Goal: Task Accomplishment & Management: Manage account settings

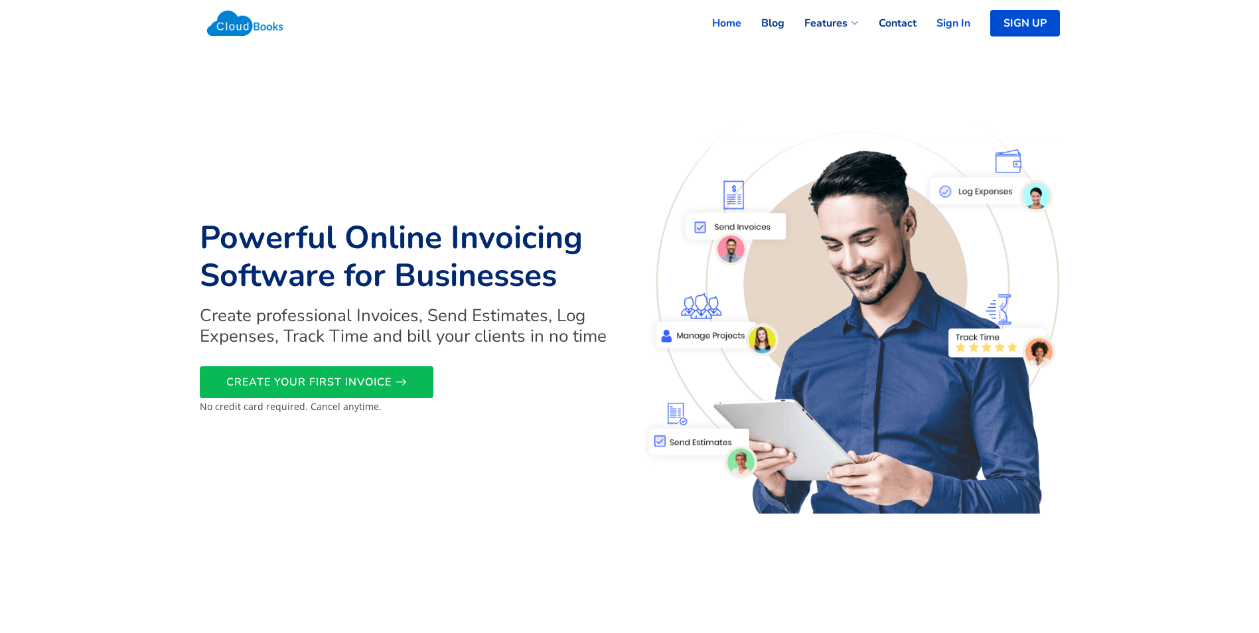
click at [954, 21] on link "Sign In" at bounding box center [944, 23] width 54 height 29
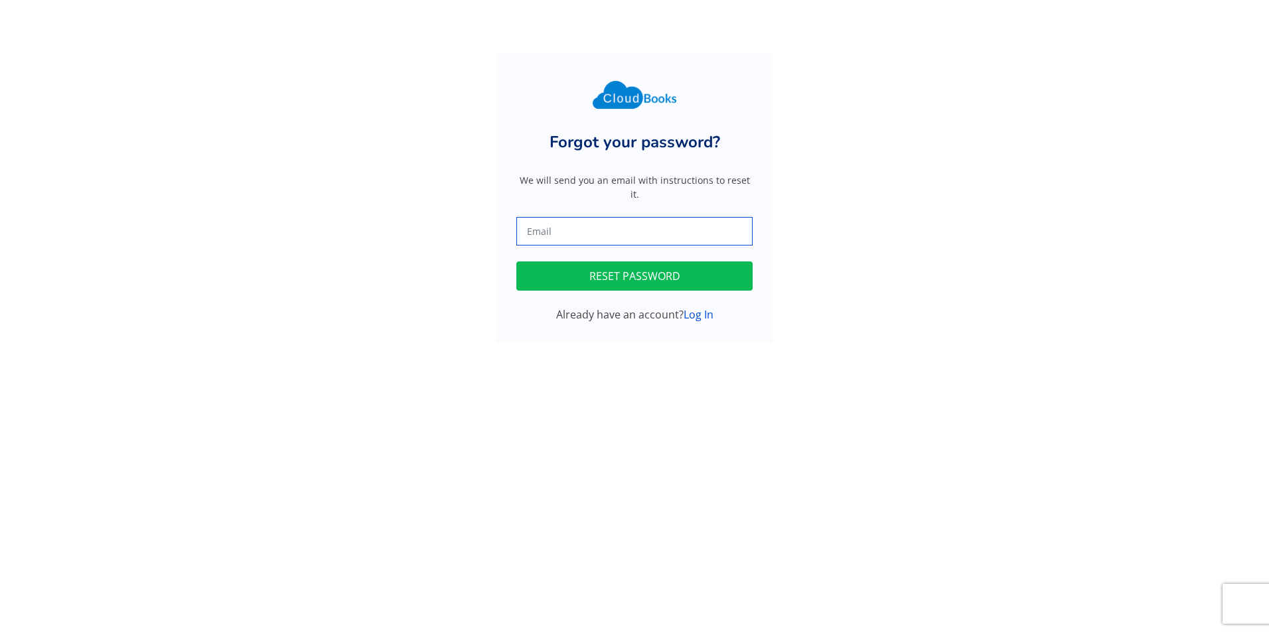
drag, startPoint x: 0, startPoint y: 0, endPoint x: 586, endPoint y: 226, distance: 628.2
click at [586, 226] on input "text" at bounding box center [635, 231] width 236 height 29
type input "papapetrou2025@outlook.com"
click at [591, 271] on button "RESET PASSWORD" at bounding box center [635, 276] width 236 height 29
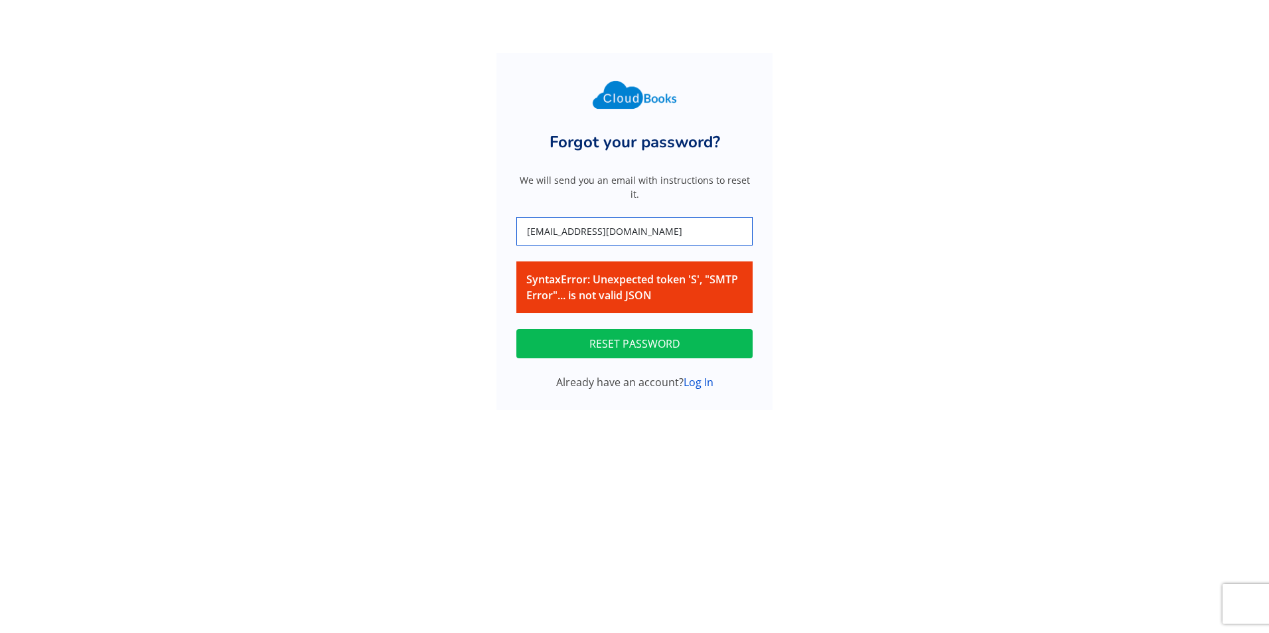
drag, startPoint x: 690, startPoint y: 227, endPoint x: 386, endPoint y: 216, distance: 304.3
click at [386, 216] on div "Forgot your password? We will send you an email with instructions to reset it. …" at bounding box center [635, 231] width 876 height 357
type input "marinachalkidi@hotmail.com"
click at [659, 339] on button "RESET PASSWORD" at bounding box center [635, 343] width 236 height 29
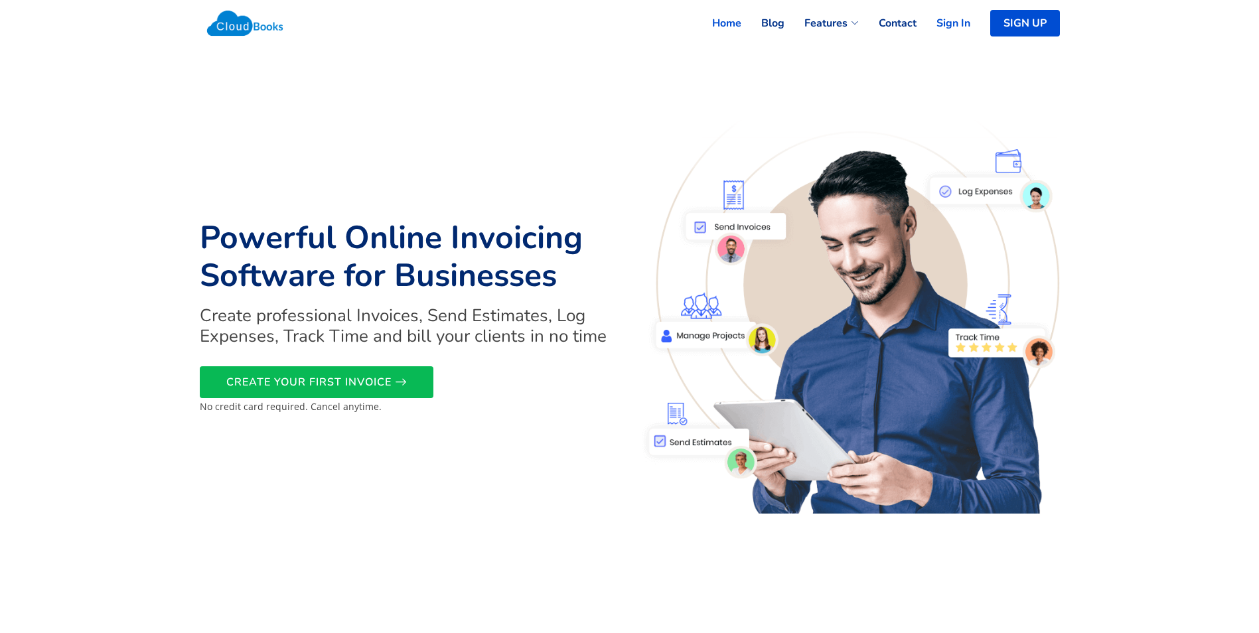
click at [963, 23] on link "Sign In" at bounding box center [944, 23] width 54 height 29
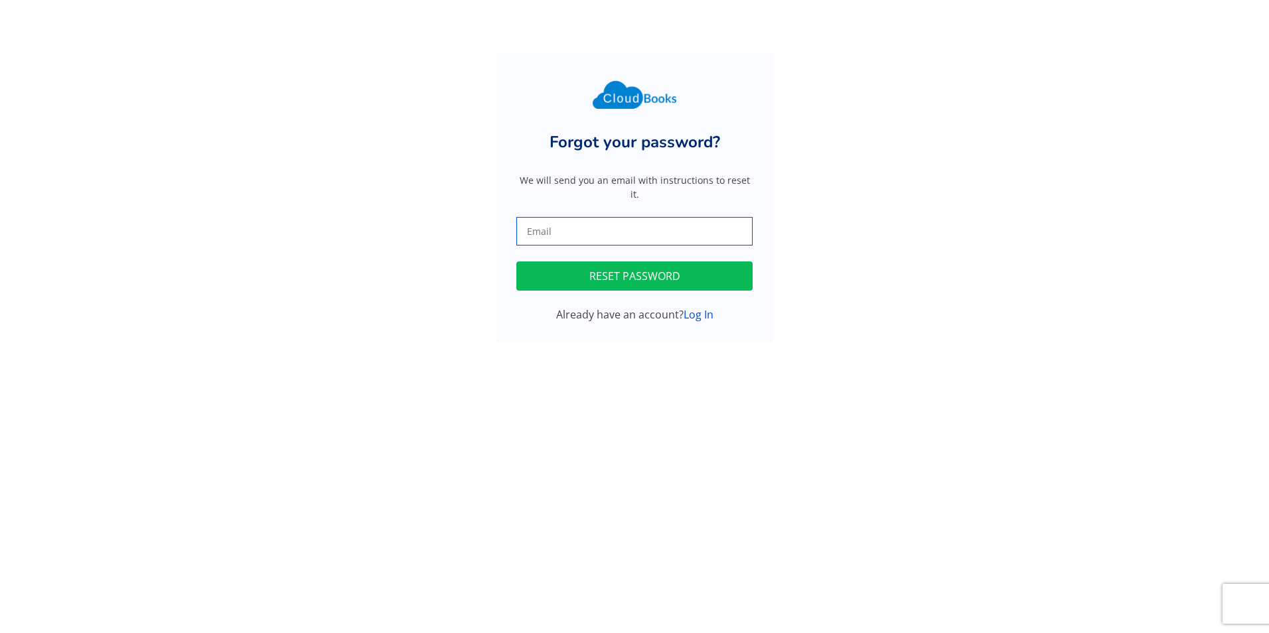
drag, startPoint x: 0, startPoint y: 0, endPoint x: 584, endPoint y: 220, distance: 624.5
click at [584, 220] on input "text" at bounding box center [635, 231] width 236 height 29
type input "papapetrou2025@outlook.com"
click at [572, 263] on button "RESET PASSWORD" at bounding box center [635, 276] width 236 height 29
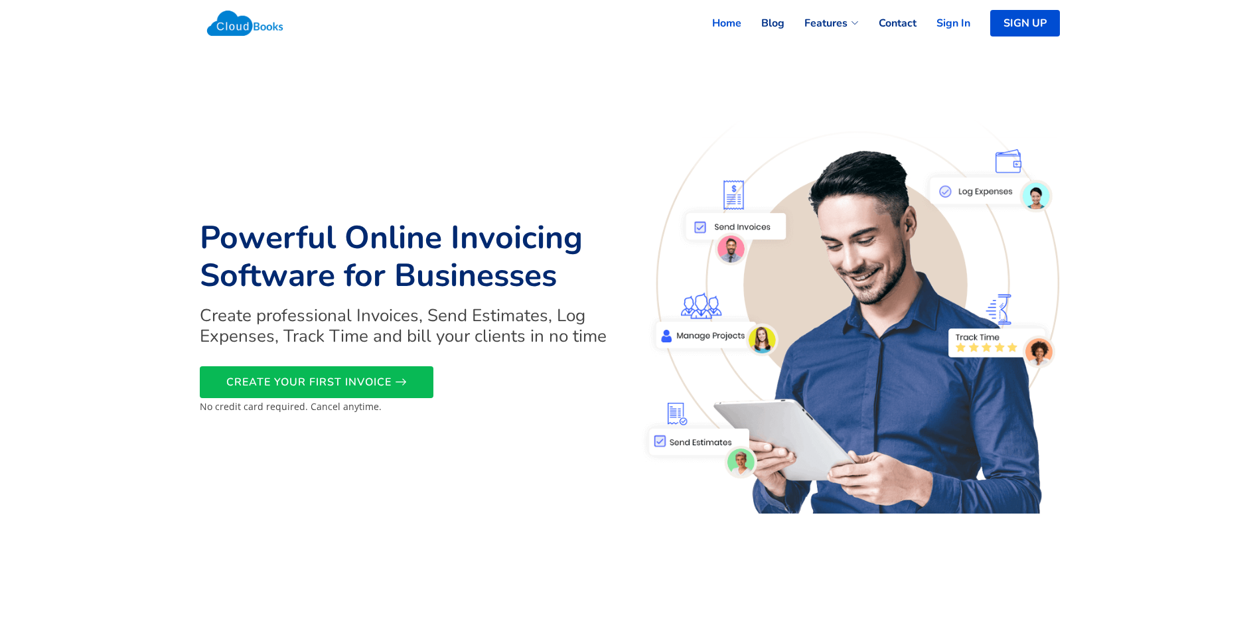
click at [960, 23] on link "Sign In" at bounding box center [944, 23] width 54 height 29
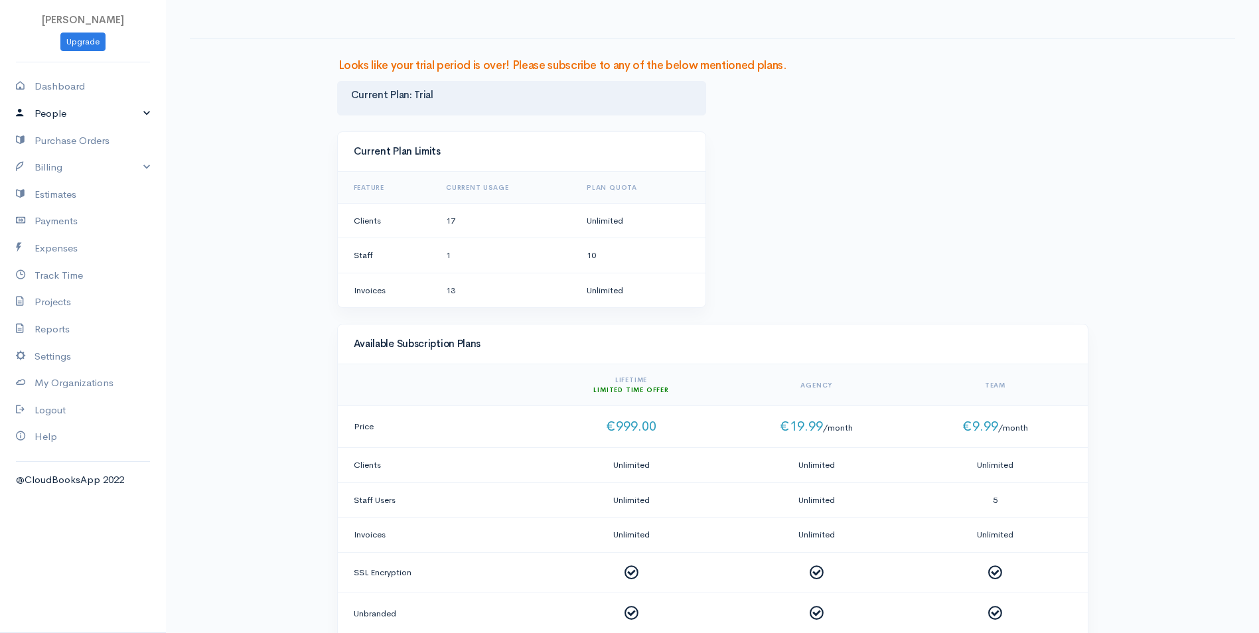
click at [37, 111] on link "People" at bounding box center [83, 113] width 166 height 27
click at [52, 159] on link "Vendors" at bounding box center [83, 163] width 166 height 24
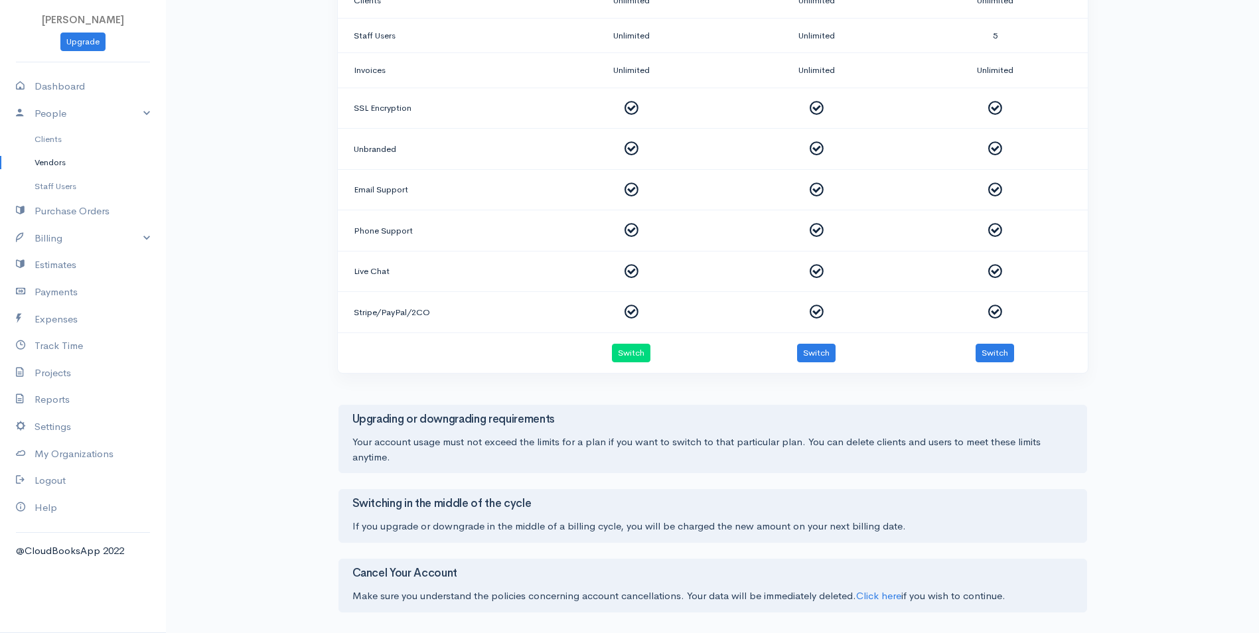
scroll to position [66, 0]
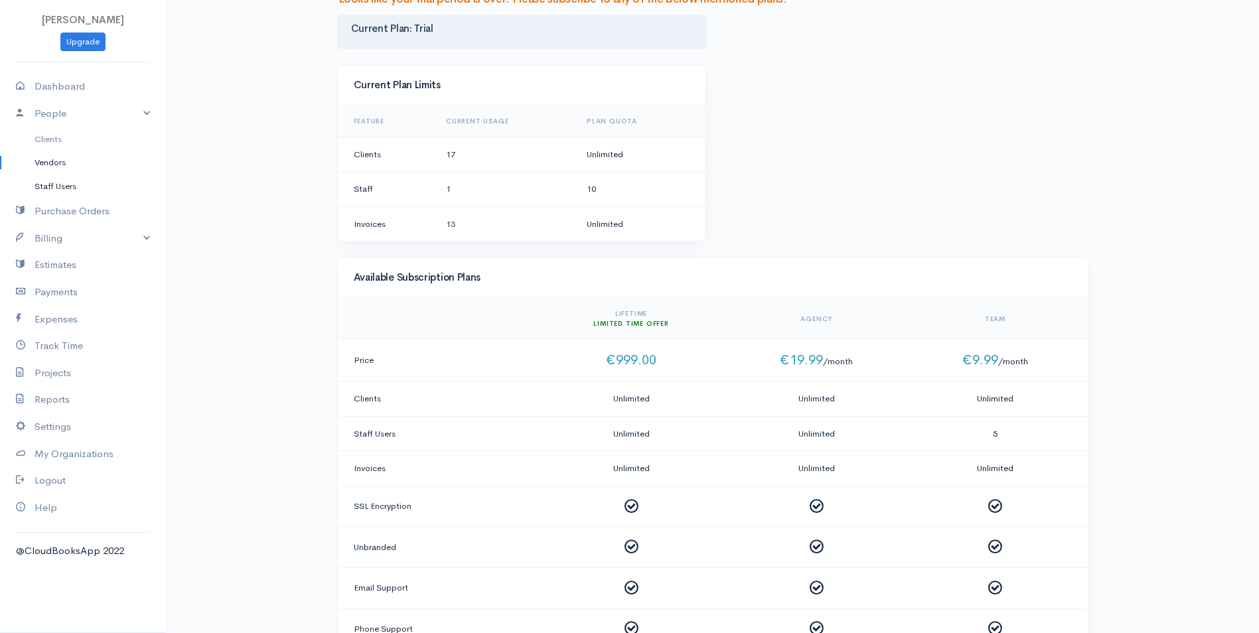
click at [54, 185] on link "Staff Users" at bounding box center [83, 187] width 166 height 24
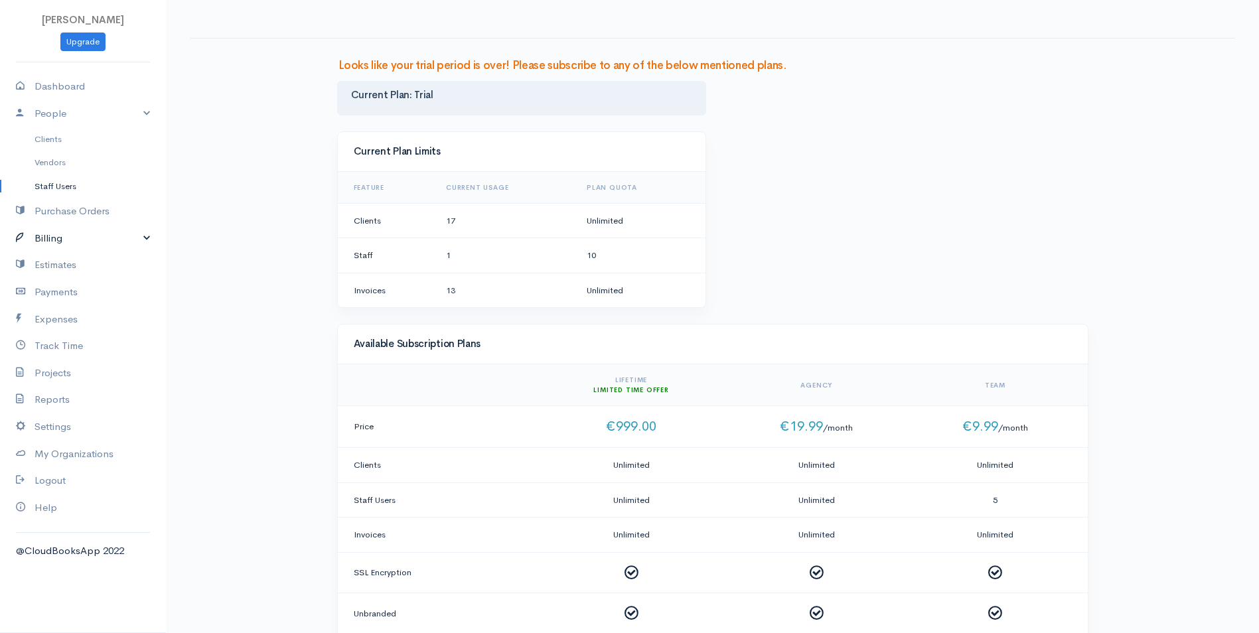
click at [64, 237] on link "Billing" at bounding box center [83, 238] width 166 height 27
click at [57, 215] on link "Purchase Orders" at bounding box center [83, 211] width 166 height 27
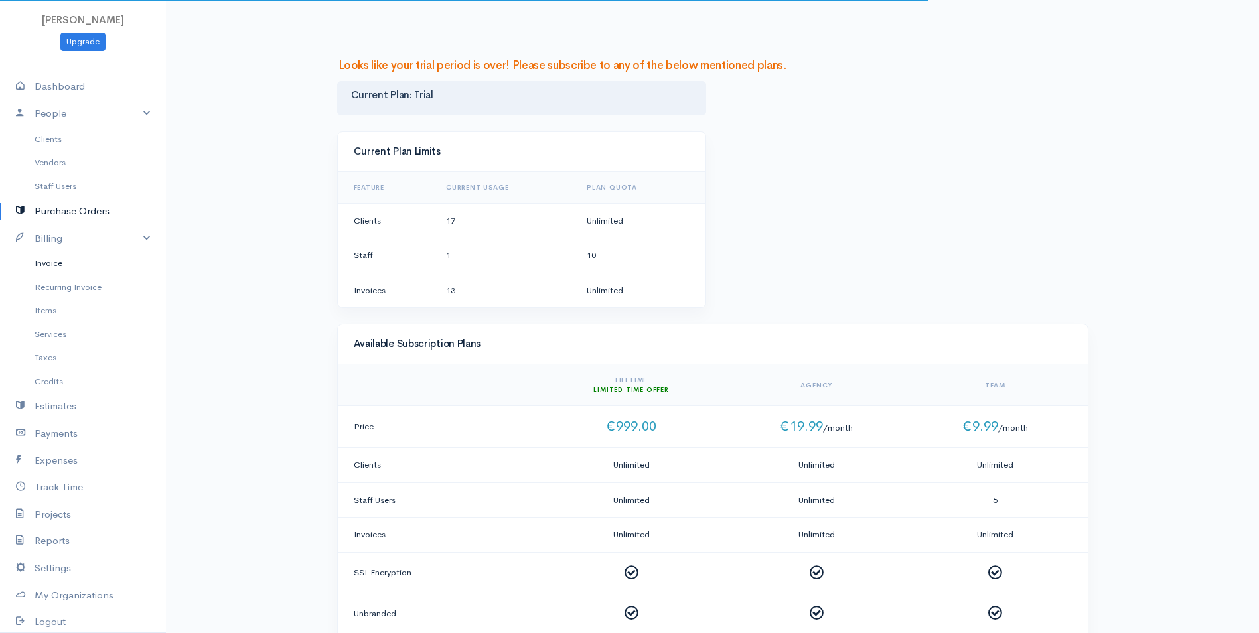
click at [64, 261] on link "Invoice" at bounding box center [83, 264] width 166 height 24
click at [58, 227] on link "Billing" at bounding box center [83, 238] width 166 height 27
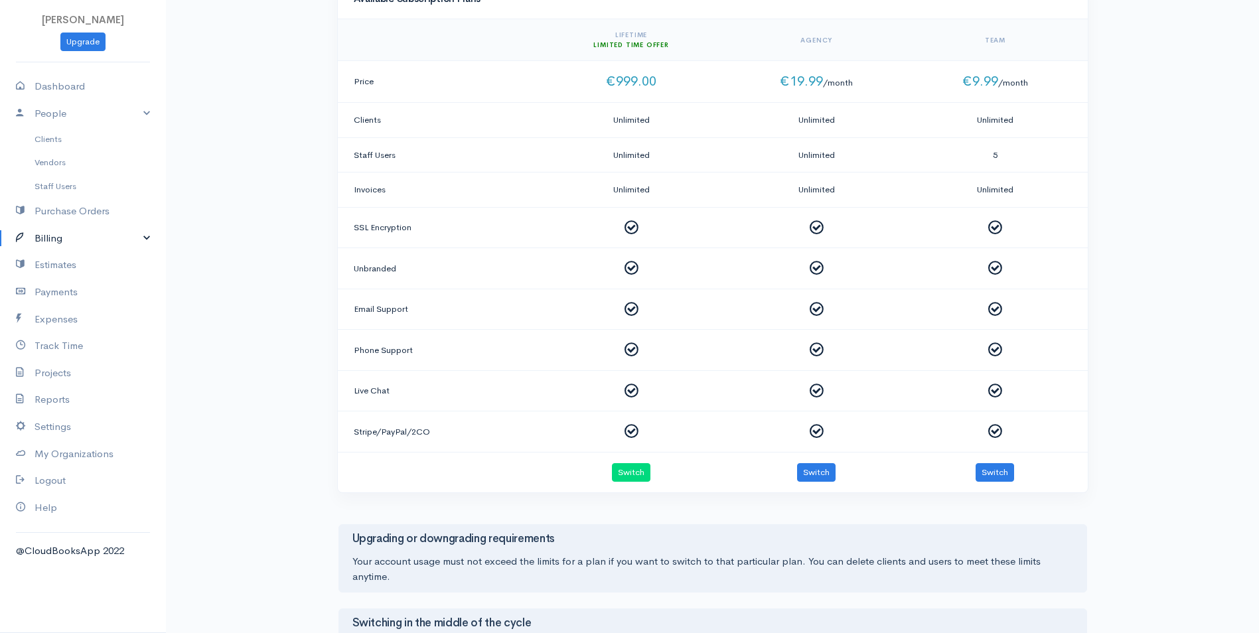
scroll to position [398, 0]
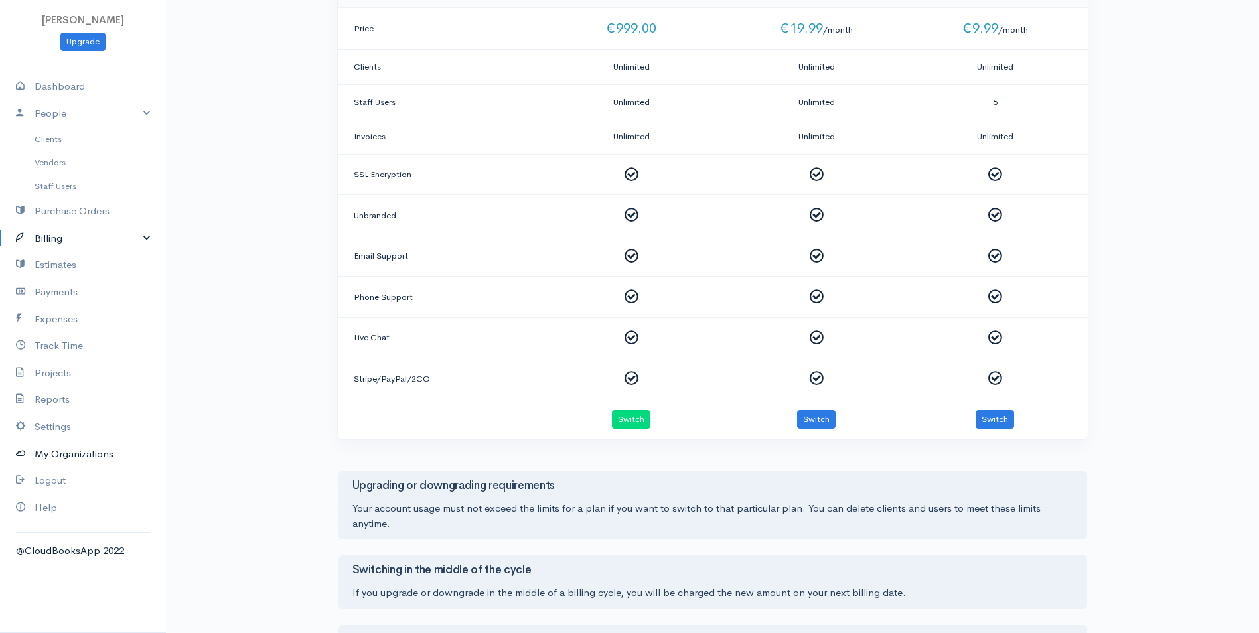
click at [99, 451] on link "My Organizations" at bounding box center [83, 454] width 166 height 27
